Goal: Communication & Community: Answer question/provide support

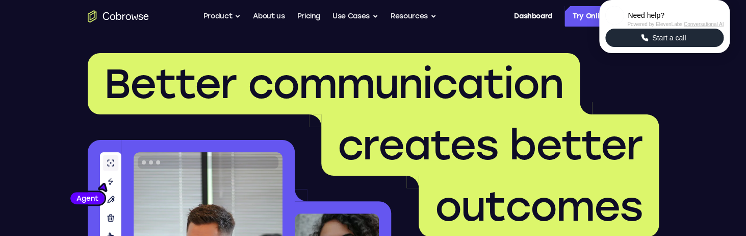
click at [661, 43] on span "Start a call" at bounding box center [669, 38] width 40 height 10
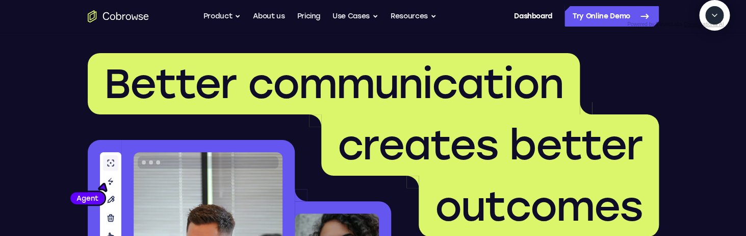
click at [707, 71] on textarea "Text message input" at bounding box center [719, 62] width 25 height 18
type textarea "add a team member"
click at [707, 71] on textarea "Text message input" at bounding box center [719, 62] width 25 height 18
type textarea "add a team member"
click at [715, 20] on icon "Collapse" at bounding box center [714, 15] width 9 height 9
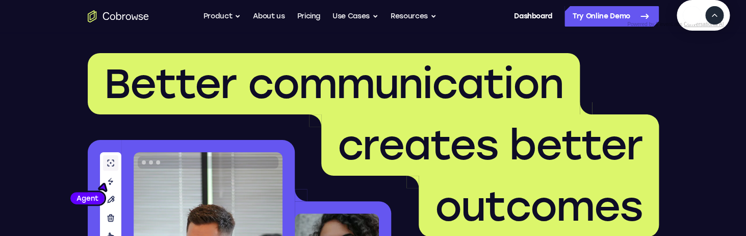
click at [715, 20] on icon "Expand" at bounding box center [714, 15] width 9 height 9
click at [713, 67] on icon "End" at bounding box center [712, 62] width 9 height 9
click at [711, 67] on icon "End" at bounding box center [712, 62] width 9 height 9
click at [713, 67] on icon "End" at bounding box center [712, 62] width 9 height 9
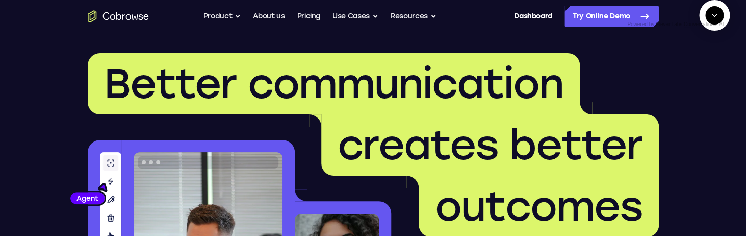
click at [712, 67] on icon "End" at bounding box center [712, 62] width 9 height 9
click at [713, 71] on button "End" at bounding box center [712, 62] width 18 height 18
click at [714, 66] on icon "End" at bounding box center [714, 64] width 4 height 3
click at [709, 67] on icon "End" at bounding box center [712, 62] width 9 height 9
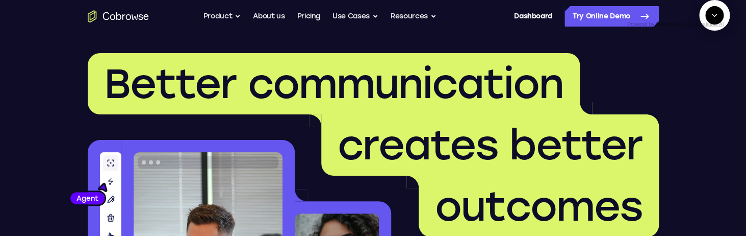
click at [709, 67] on icon "End" at bounding box center [712, 62] width 9 height 9
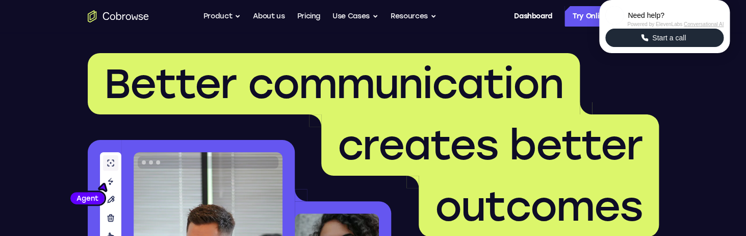
click at [627, 47] on button "Start a call" at bounding box center [664, 38] width 118 height 18
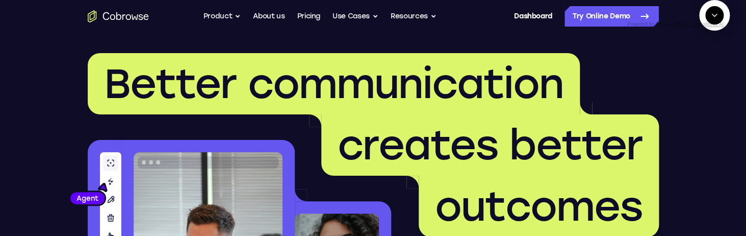
click at [708, 46] on icon "Start a call" at bounding box center [715, 39] width 14 height 14
click at [699, 71] on textarea "Text message input" at bounding box center [711, 62] width 25 height 18
type textarea "add a team member"
click at [712, 71] on button "End" at bounding box center [712, 62] width 18 height 18
click at [712, 67] on icon "End" at bounding box center [712, 62] width 9 height 9
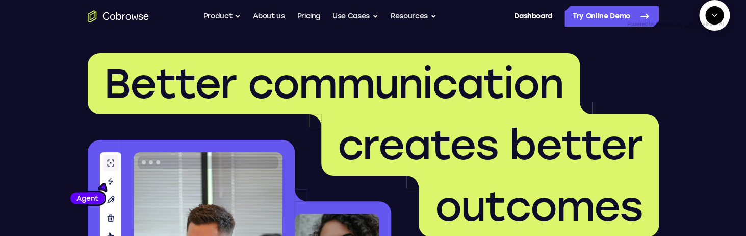
click at [712, 67] on icon "End" at bounding box center [712, 62] width 9 height 9
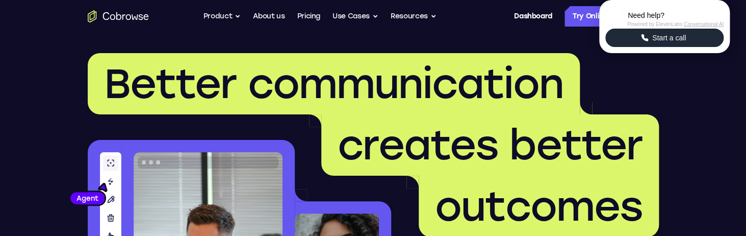
click at [682, 43] on span "Start a call" at bounding box center [669, 38] width 40 height 10
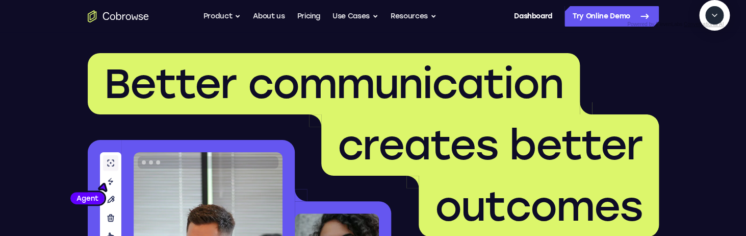
click at [709, 44] on icon "Start a call" at bounding box center [714, 39] width 10 height 10
click at [685, 67] on span "New call" at bounding box center [699, 62] width 33 height 10
click at [699, 71] on textarea "Text message input" at bounding box center [711, 62] width 25 height 18
type textarea "a"
type textarea "add a team member"
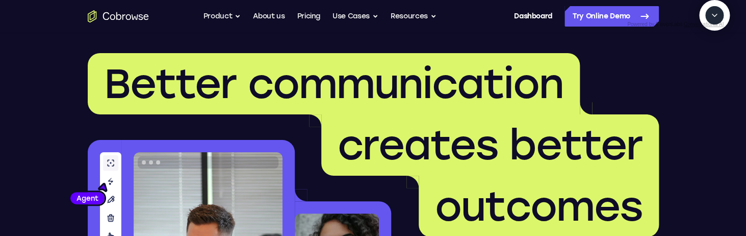
scroll to position [46, 0]
click at [715, 67] on icon "End" at bounding box center [712, 62] width 9 height 9
click at [664, 71] on textarea "Text message input" at bounding box center [676, 62] width 25 height 18
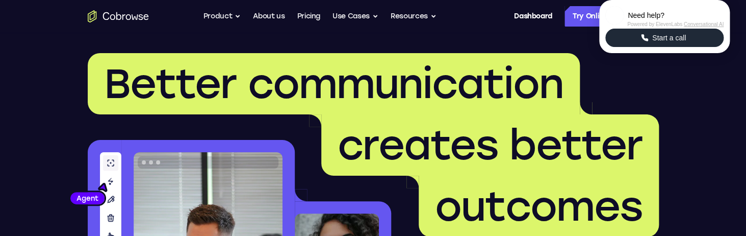
click at [663, 43] on span "Start a call" at bounding box center [669, 38] width 40 height 10
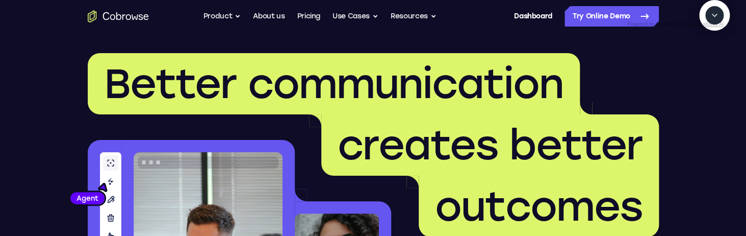
click at [708, 46] on icon "Start a call" at bounding box center [715, 39] width 14 height 14
click at [689, 67] on span "New call" at bounding box center [699, 62] width 33 height 10
click at [699, 71] on textarea "Text message input" at bounding box center [711, 62] width 25 height 18
type textarea "add a team member"
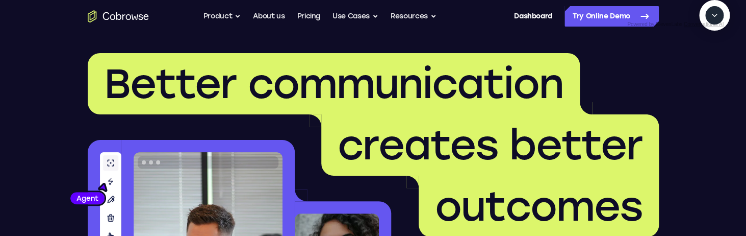
click at [699, 71] on textarea "Text message input" at bounding box center [711, 62] width 25 height 18
type textarea "Sure"
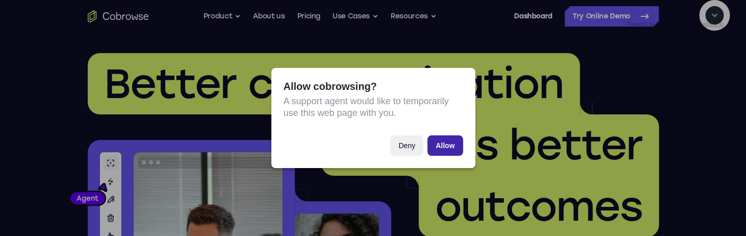
click at [450, 145] on button "Allow" at bounding box center [444, 145] width 35 height 20
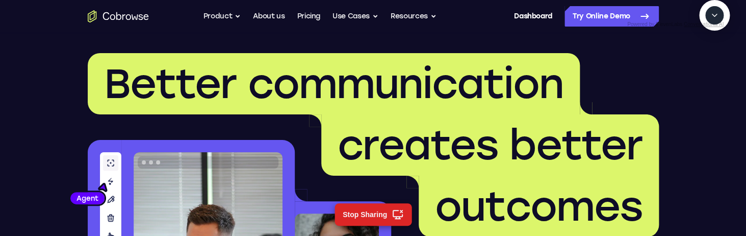
scroll to position [321, 0]
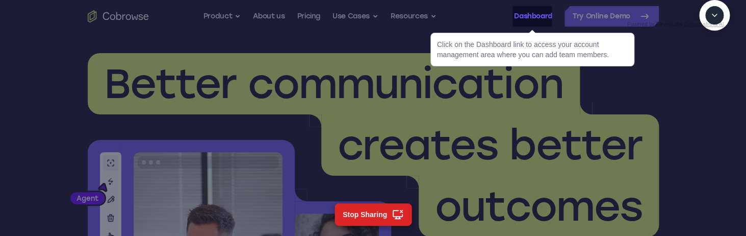
click at [524, 22] on link "Dashboard" at bounding box center [533, 16] width 38 height 20
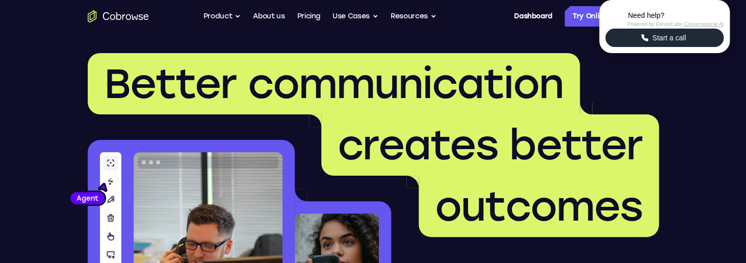
click at [672, 43] on span "Start a call" at bounding box center [669, 38] width 40 height 10
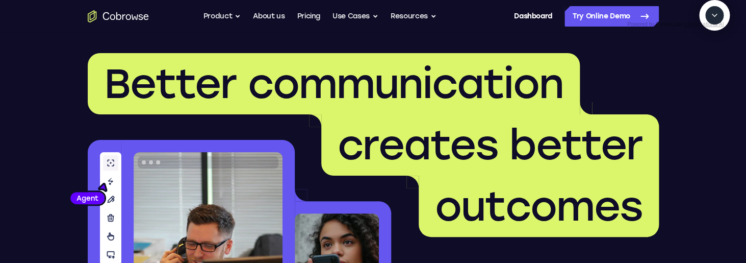
click at [707, 71] on textarea "Text message input" at bounding box center [719, 62] width 25 height 18
type textarea "add a team member"
click at [707, 71] on textarea "Text message input" at bounding box center [719, 62] width 25 height 18
type textarea "add a team member"
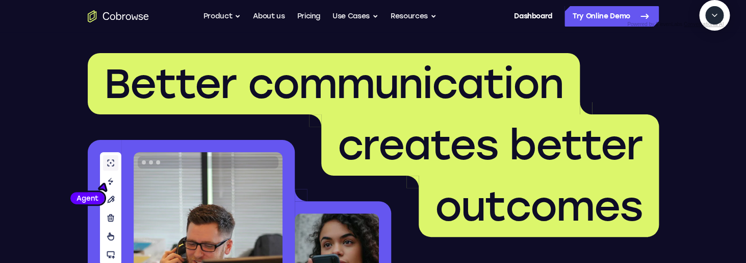
click at [707, 71] on textarea "Text message input" at bounding box center [719, 62] width 25 height 18
type textarea "yes"
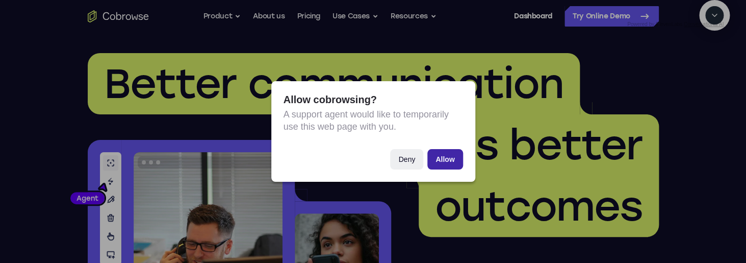
click at [447, 154] on button "Allow" at bounding box center [444, 159] width 35 height 20
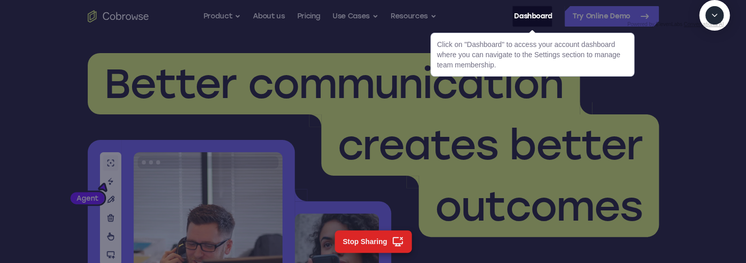
scroll to position [247, 0]
click at [524, 22] on link "Dashboard" at bounding box center [533, 16] width 38 height 20
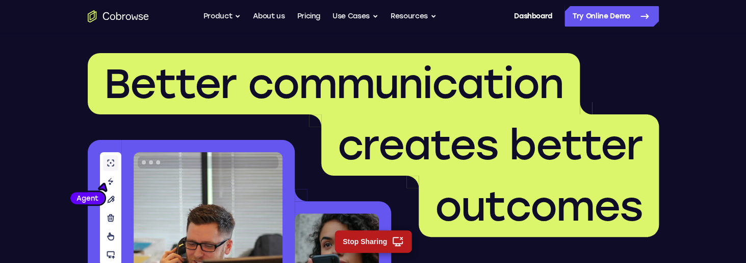
click at [388, 244] on button "Stop Sharing" at bounding box center [372, 241] width 77 height 22
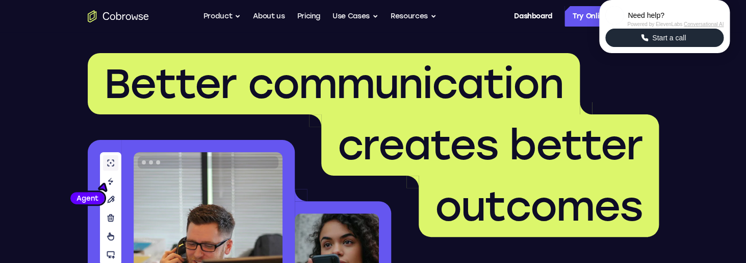
click at [674, 43] on span "Start a call" at bounding box center [669, 38] width 40 height 10
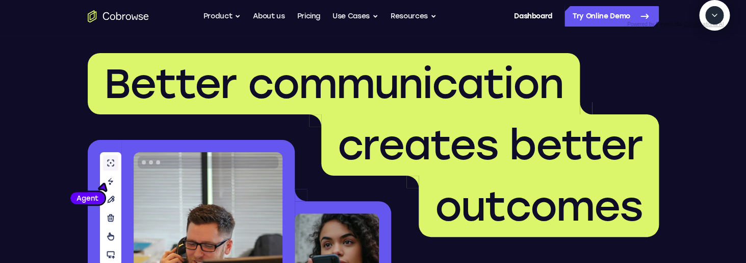
click at [707, 71] on textarea "Text message input" at bounding box center [719, 62] width 25 height 18
type textarea "add a team member"
click at [701, 53] on button "Start a call" at bounding box center [715, 39] width 28 height 28
click at [664, 71] on textarea "Text message input" at bounding box center [676, 62] width 25 height 18
type textarea "add a team member"
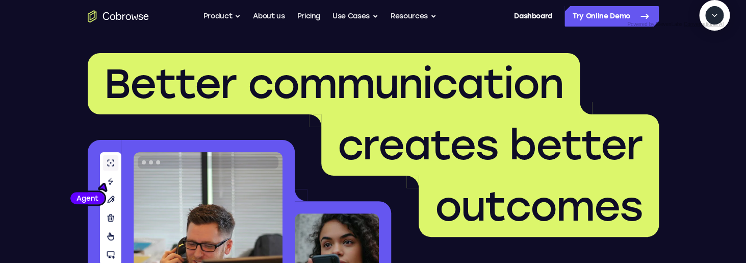
click at [707, 71] on textarea "Text message input" at bounding box center [719, 62] width 25 height 18
type textarea "add a team memb"
click at [707, 71] on textarea "Text message input" at bounding box center [719, 62] width 25 height 18
type textarea "yes"
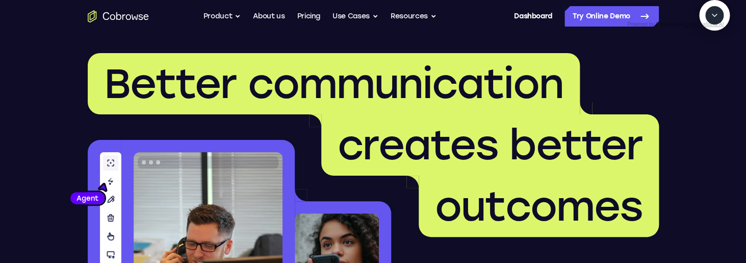
scroll to position [147, 0]
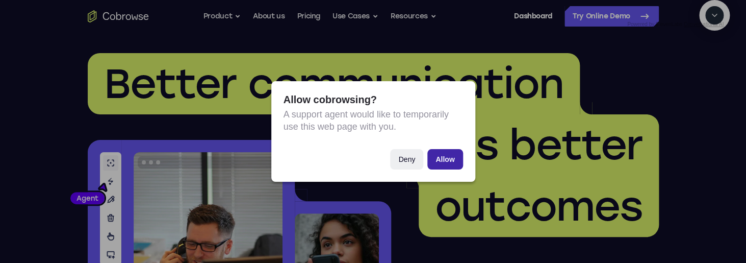
click at [449, 159] on button "Allow" at bounding box center [444, 159] width 35 height 20
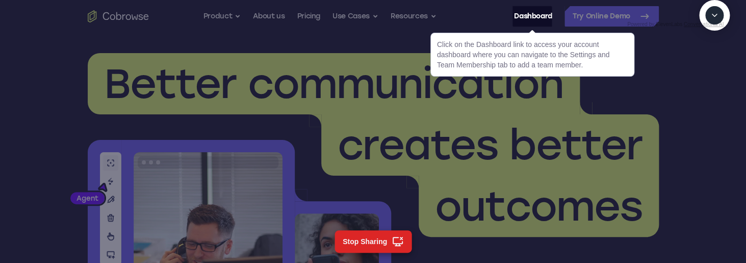
scroll to position [231, 0]
click at [521, 17] on link "Dashboard" at bounding box center [533, 16] width 38 height 20
